Goal: Task Accomplishment & Management: Use online tool/utility

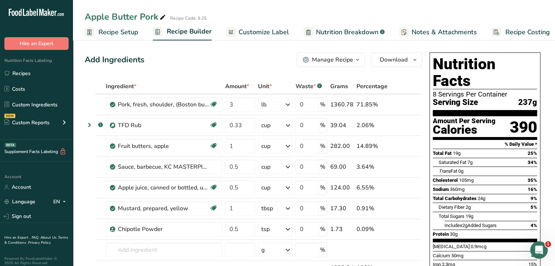
click at [274, 28] on span "Customize Label" at bounding box center [264, 32] width 50 height 10
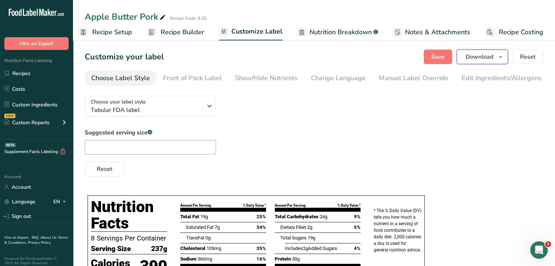
click at [498, 63] on button "Download" at bounding box center [481, 57] width 51 height 15
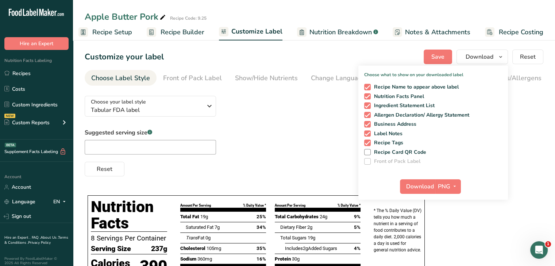
click at [299, 111] on div "Choose your label style Tabular FDA label USA (FDA) Standard FDA label Tabular …" at bounding box center [314, 133] width 459 height 86
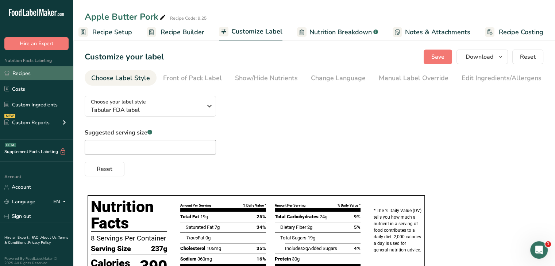
click at [33, 75] on link "Recipes" at bounding box center [36, 73] width 73 height 14
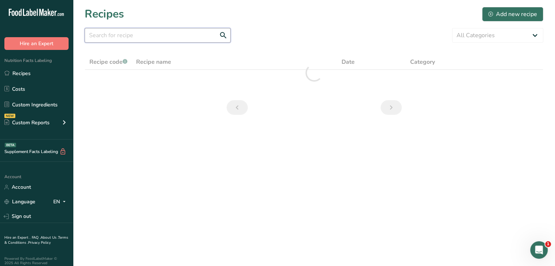
click at [136, 41] on input "text" at bounding box center [158, 35] width 146 height 15
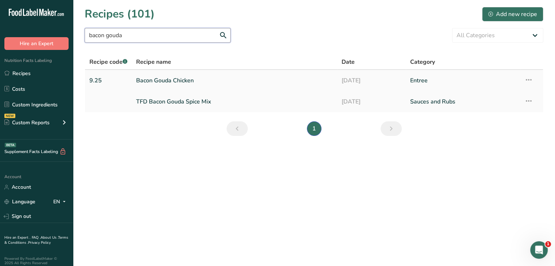
type input "bacon gouda"
click at [179, 83] on link "Bacon Gouda Chicken" at bounding box center [234, 80] width 197 height 15
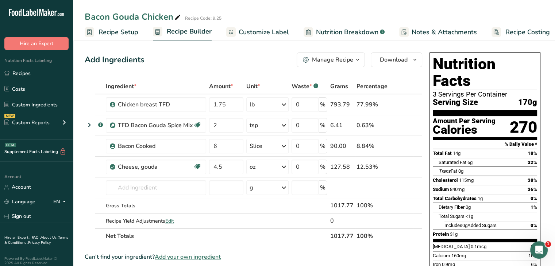
click at [245, 35] on span "Customize Label" at bounding box center [264, 32] width 50 height 10
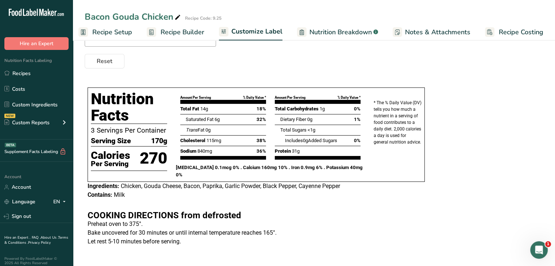
scroll to position [108, 0]
click at [31, 71] on link "Recipes" at bounding box center [36, 73] width 73 height 14
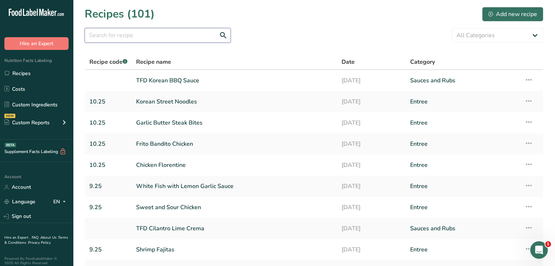
click at [163, 32] on input "text" at bounding box center [158, 35] width 146 height 15
type input "apple butter"
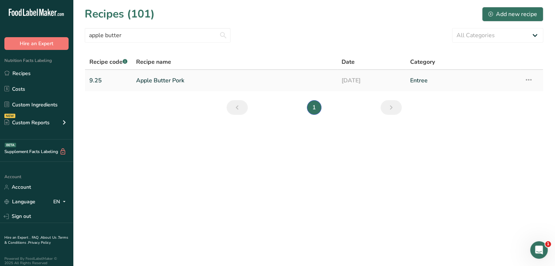
click at [170, 82] on link "Apple Butter Pork" at bounding box center [234, 80] width 197 height 15
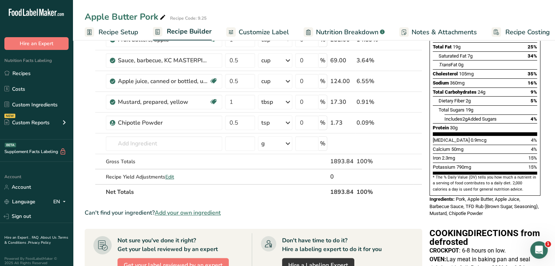
scroll to position [2, 0]
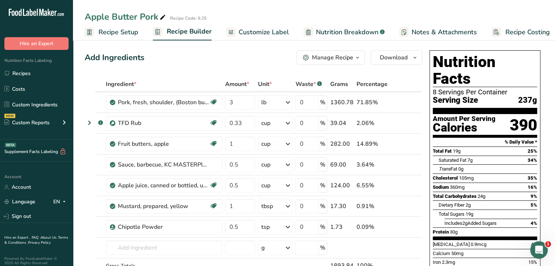
click at [260, 34] on span "Customize Label" at bounding box center [264, 32] width 50 height 10
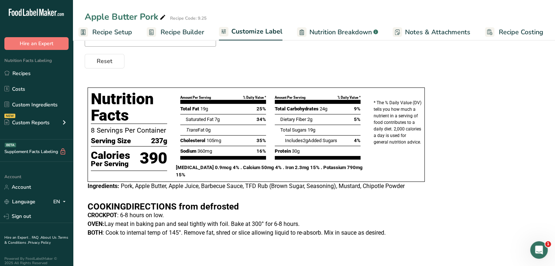
scroll to position [108, 0]
click at [32, 72] on link "Recipes" at bounding box center [36, 73] width 73 height 14
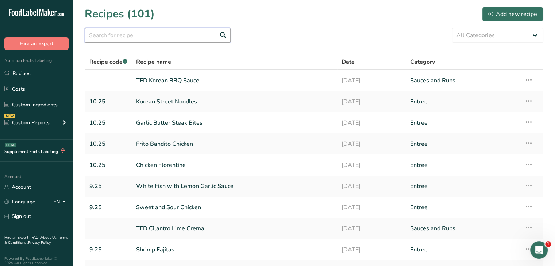
click at [169, 38] on input "text" at bounding box center [158, 35] width 146 height 15
type input "baked ziti"
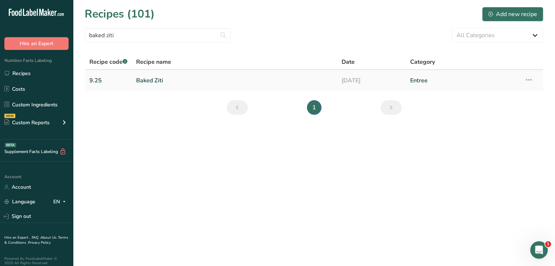
click at [167, 83] on link "Baked Ziti" at bounding box center [234, 80] width 197 height 15
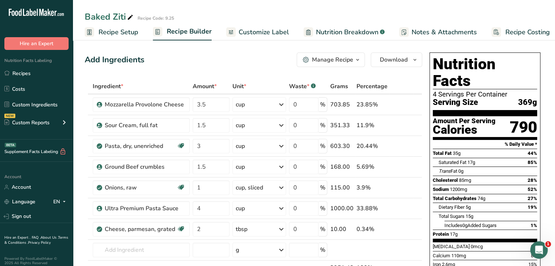
click at [232, 28] on icon at bounding box center [231, 32] width 6 height 9
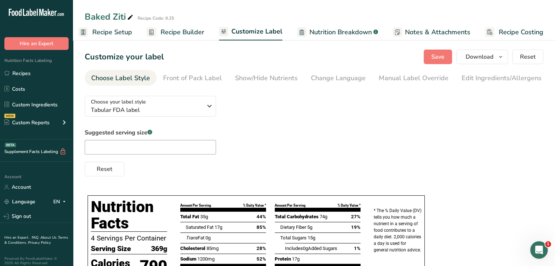
click at [179, 31] on span "Recipe Builder" at bounding box center [182, 32] width 44 height 10
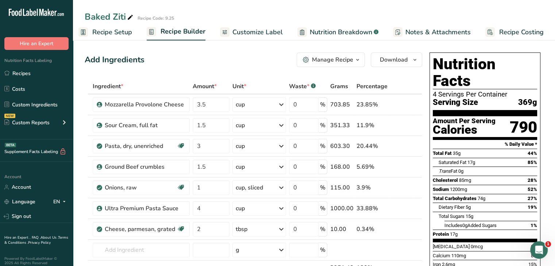
click at [243, 30] on span "Customize Label" at bounding box center [257, 32] width 50 height 10
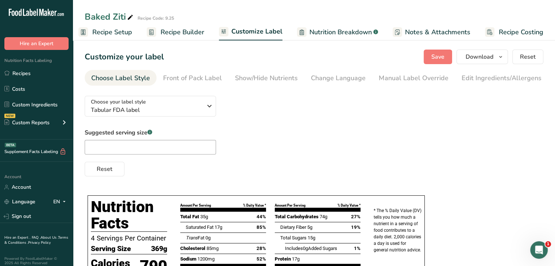
scroll to position [108, 0]
